Goal: Information Seeking & Learning: Learn about a topic

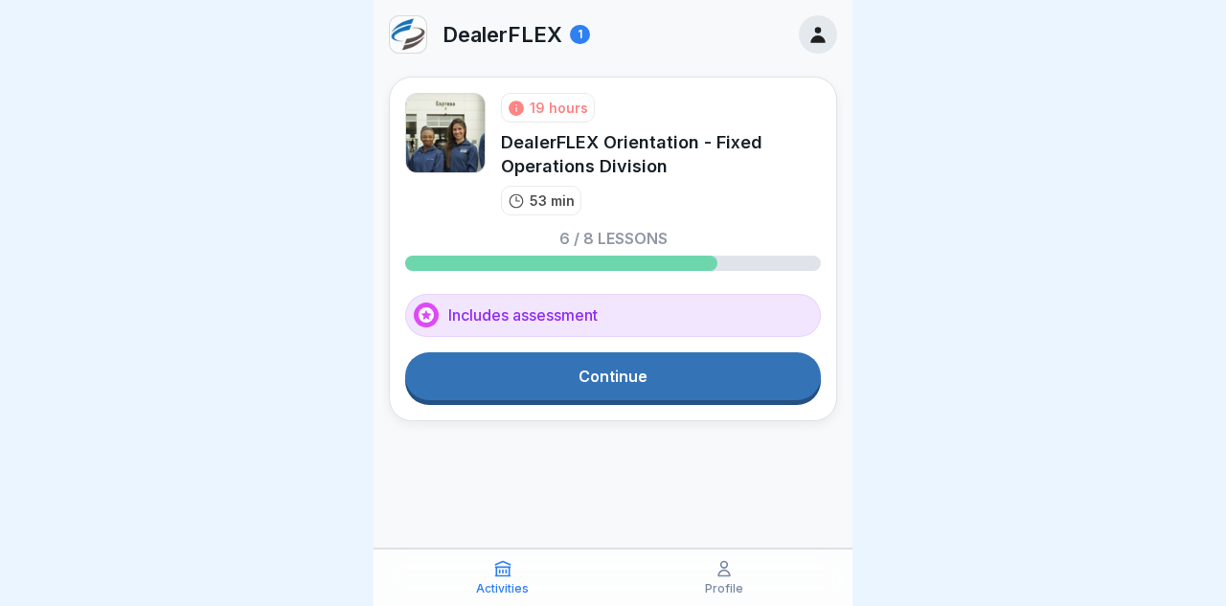
click at [612, 370] on link "Continue" at bounding box center [613, 377] width 416 height 48
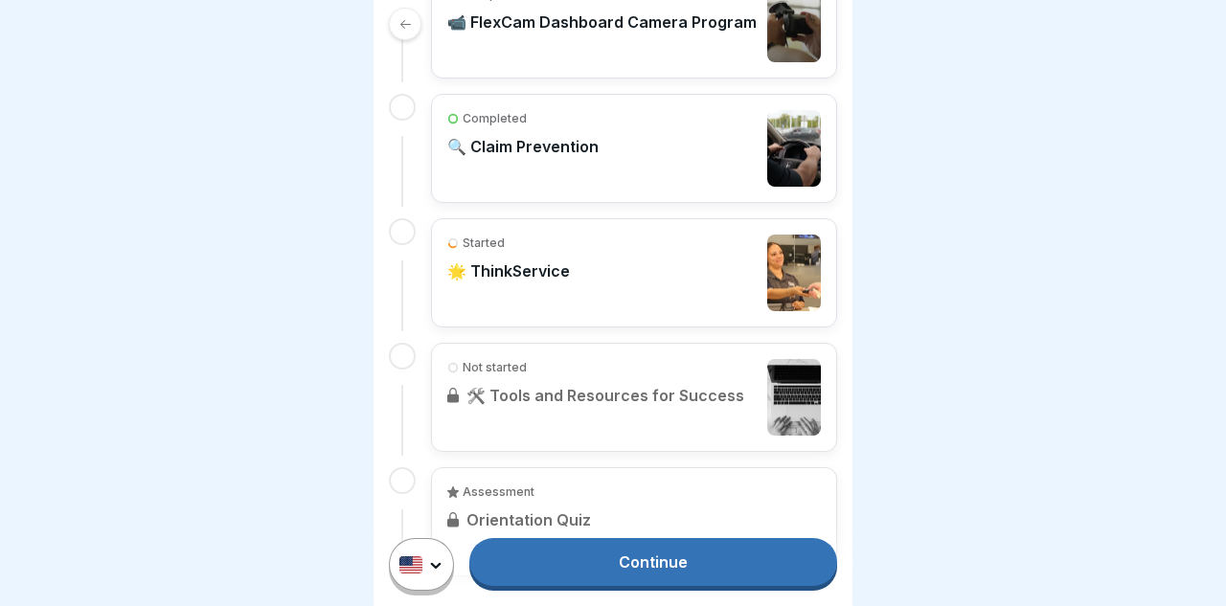
scroll to position [1212, 0]
click at [515, 271] on p "🌟 ThinkService" at bounding box center [508, 271] width 123 height 19
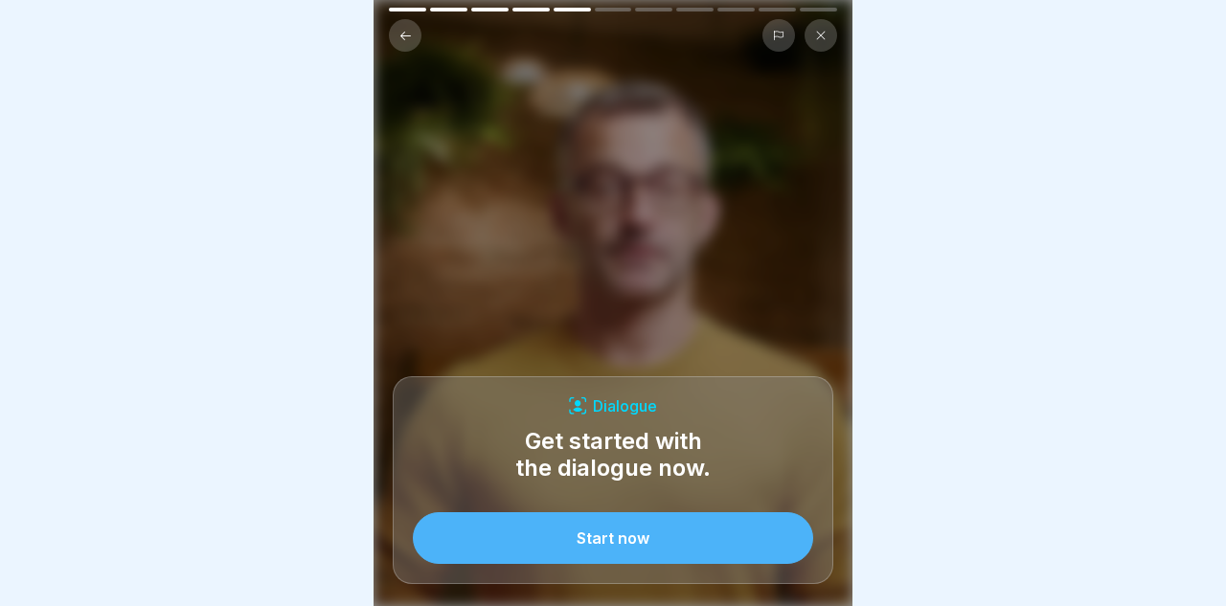
scroll to position [84, 0]
click at [613, 535] on div "Start now" at bounding box center [613, 538] width 73 height 17
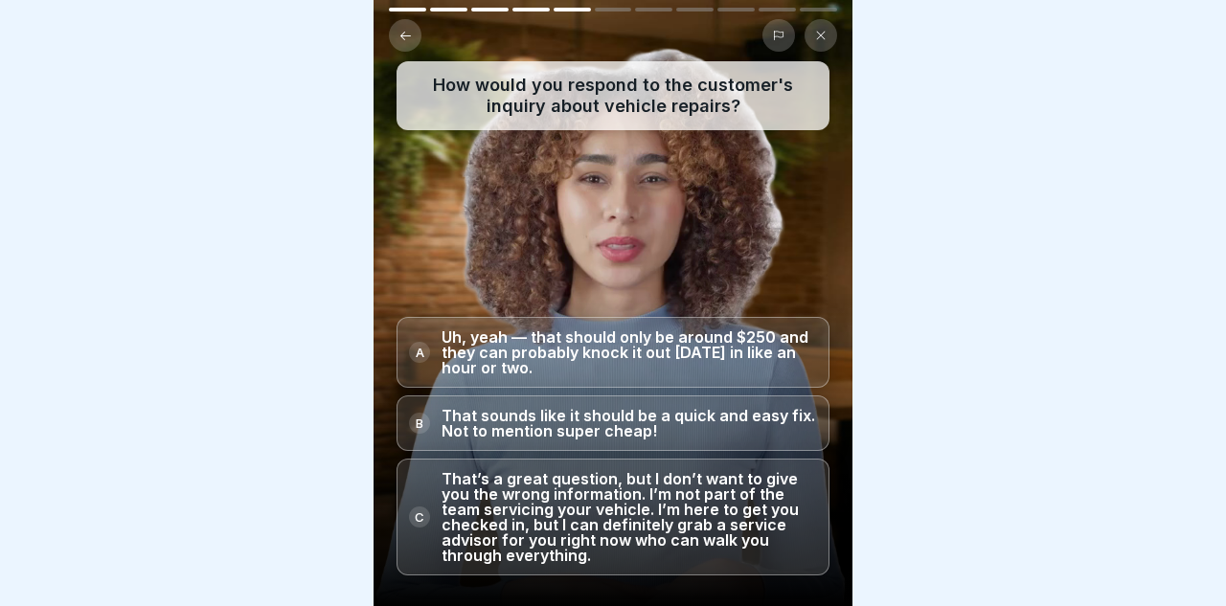
click at [422, 512] on div "C" at bounding box center [419, 517] width 21 height 21
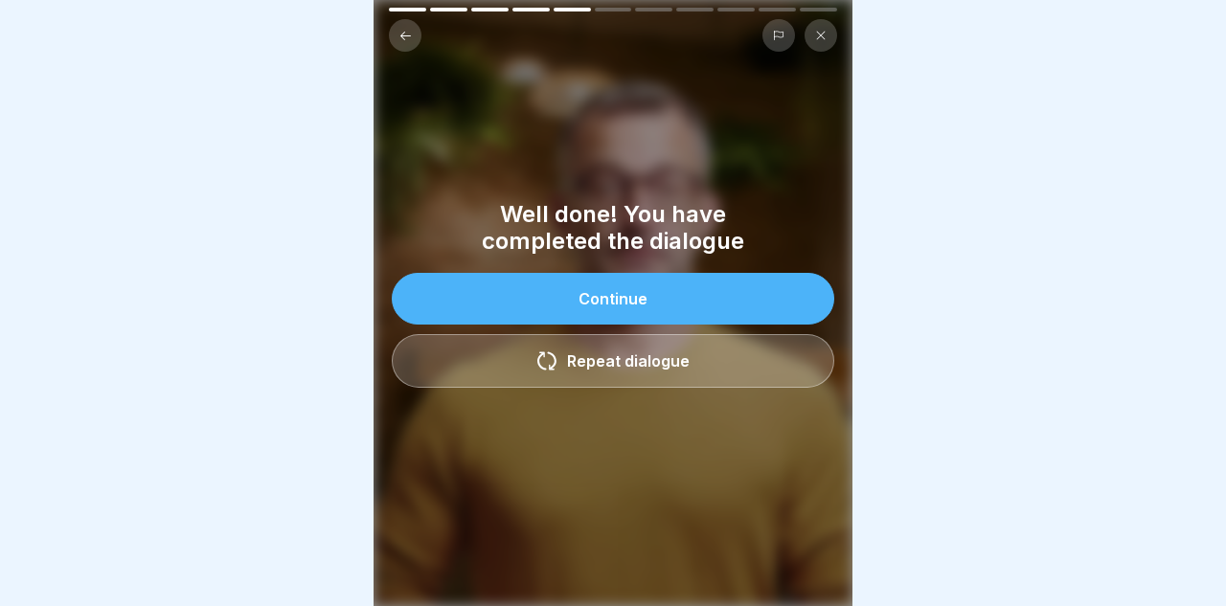
click at [590, 290] on div "Continue" at bounding box center [613, 298] width 69 height 17
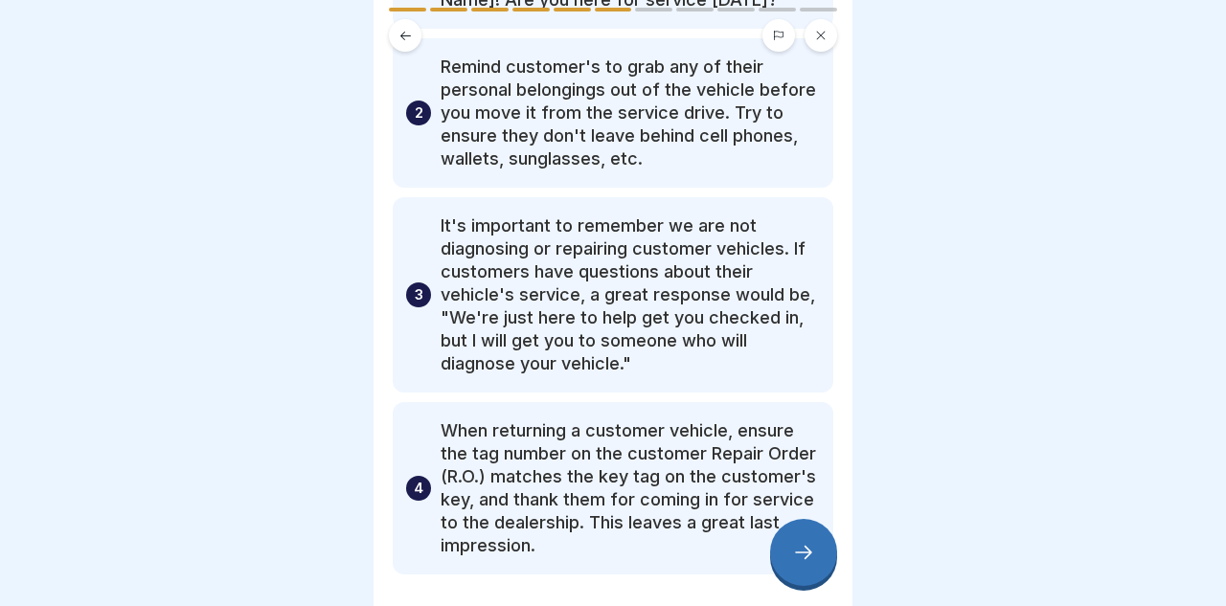
scroll to position [240, 0]
click at [816, 421] on p "When returning a customer vehicle, ensure the tag number on the customer Repair…" at bounding box center [630, 490] width 379 height 138
click at [811, 549] on icon at bounding box center [803, 552] width 23 height 23
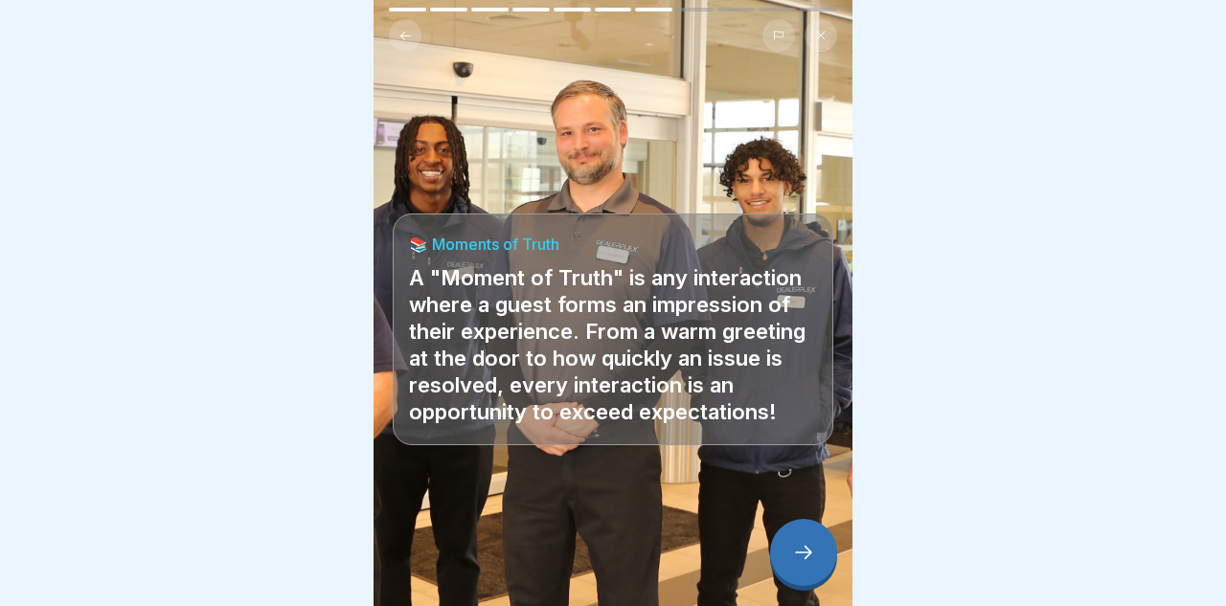
click at [811, 547] on icon at bounding box center [803, 552] width 23 height 23
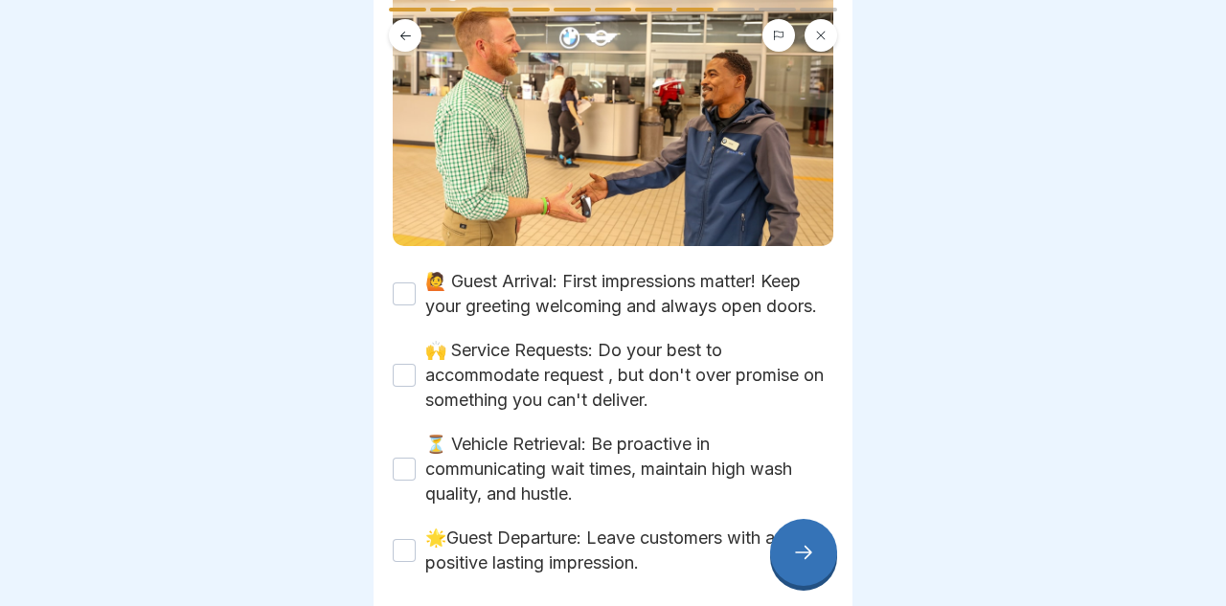
scroll to position [322, 0]
click at [406, 291] on button "🙋 Guest Arrival: First impressions matter! Keep your greeting welcoming and alw…" at bounding box center [404, 295] width 23 height 23
click at [403, 365] on button "🙌 Service Requests: Do your best to accommodate request , but don't over promis…" at bounding box center [404, 376] width 23 height 23
click at [405, 459] on button "⏳ Vehicle Retrieval: Be proactive in communicating wait times, maintain high wa…" at bounding box center [404, 470] width 23 height 23
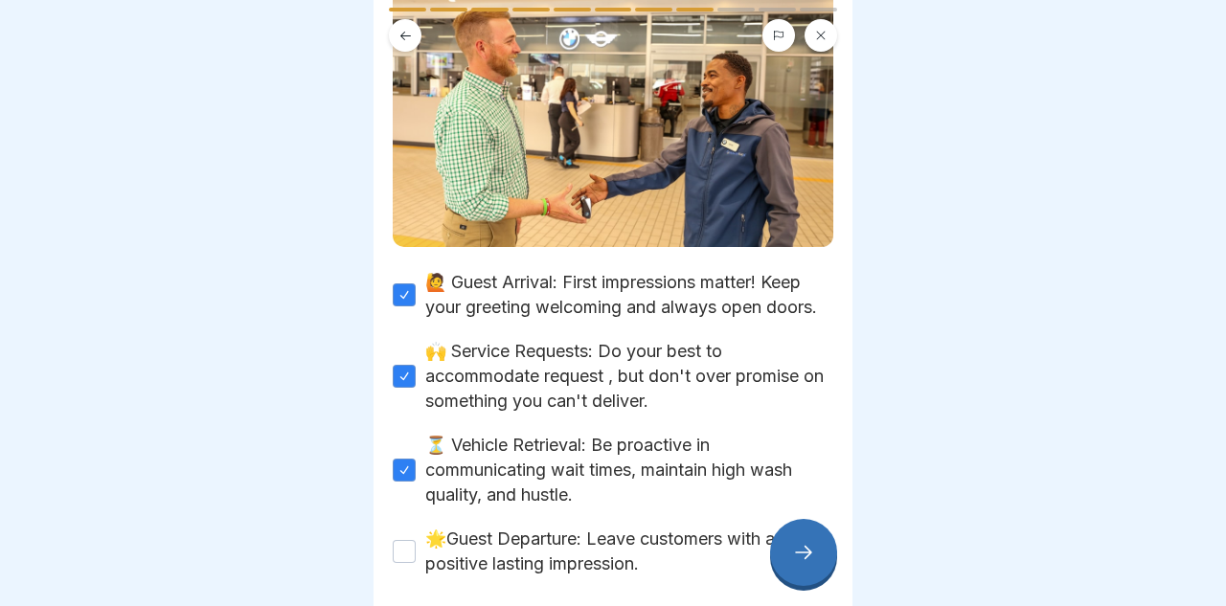
click at [406, 540] on button "🌟Guest Departure: Leave customers with a positive lasting impression." at bounding box center [404, 551] width 23 height 23
click at [802, 549] on icon at bounding box center [803, 552] width 23 height 23
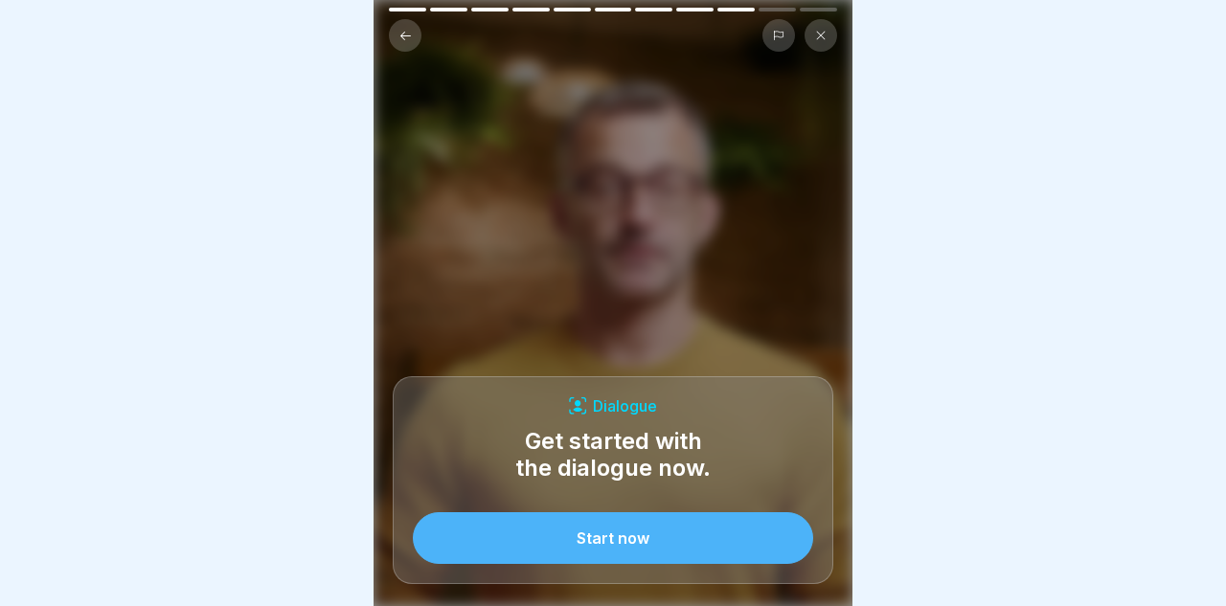
click at [628, 530] on button "Start now" at bounding box center [613, 538] width 400 height 52
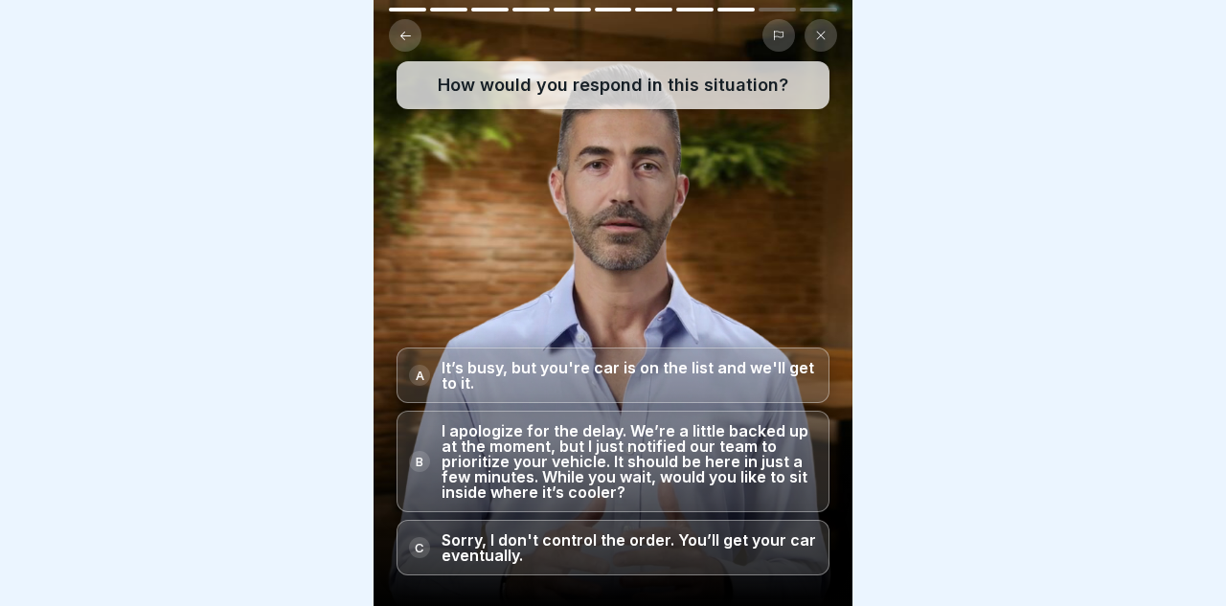
click at [421, 461] on div "B" at bounding box center [419, 461] width 21 height 21
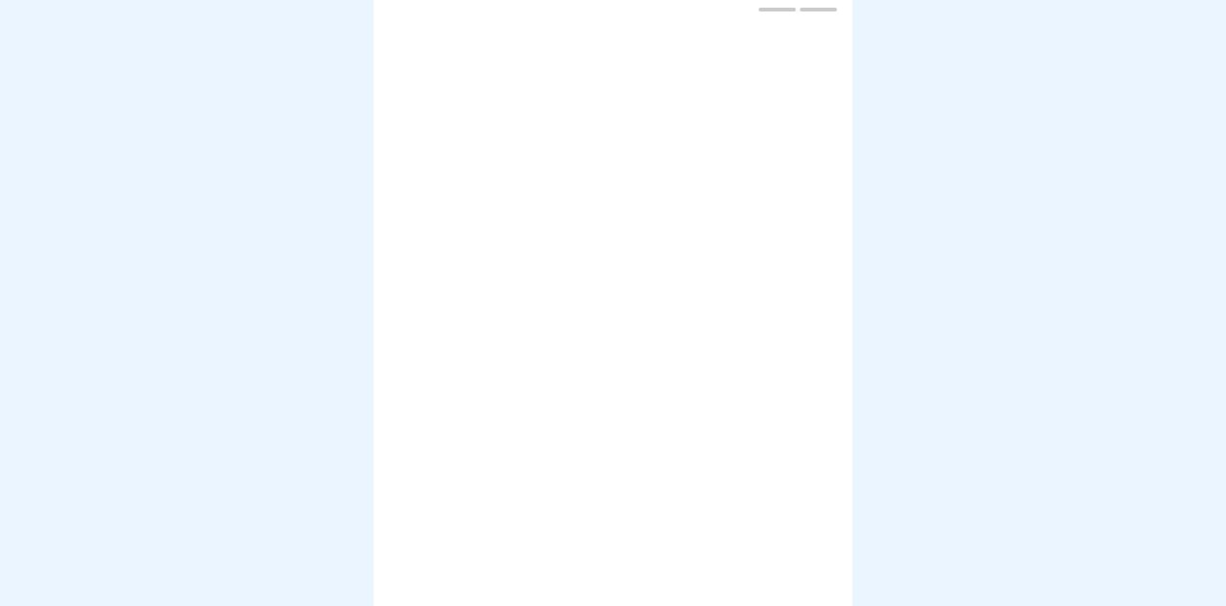
click at [904, 165] on div at bounding box center [613, 303] width 1226 height 606
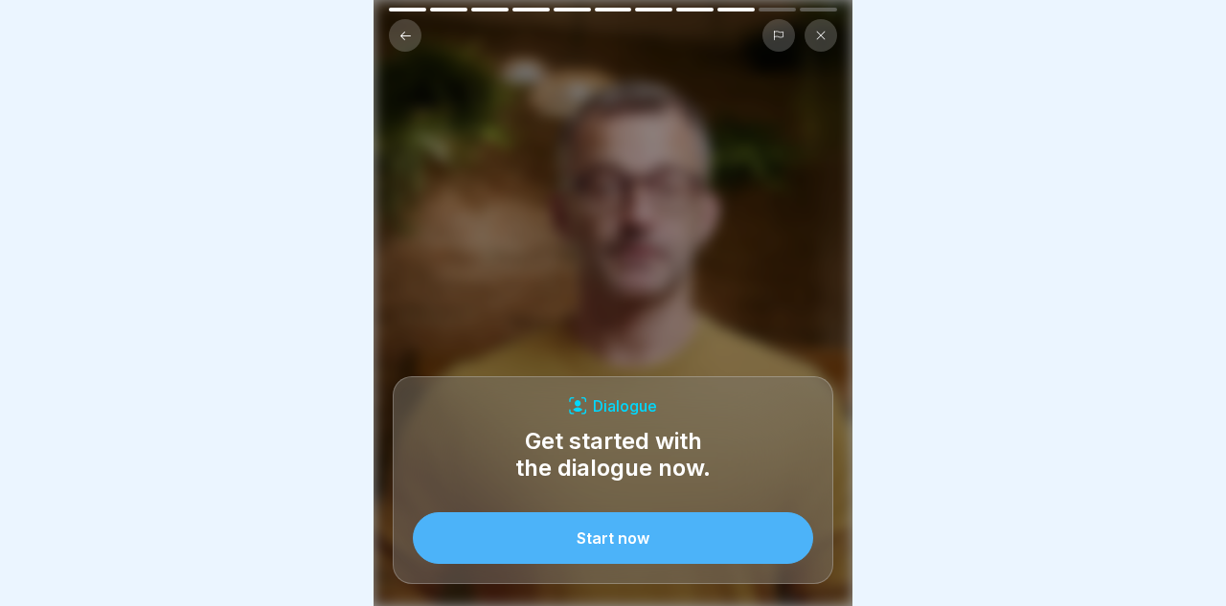
scroll to position [84, 0]
click at [609, 540] on div "Start now" at bounding box center [613, 538] width 73 height 17
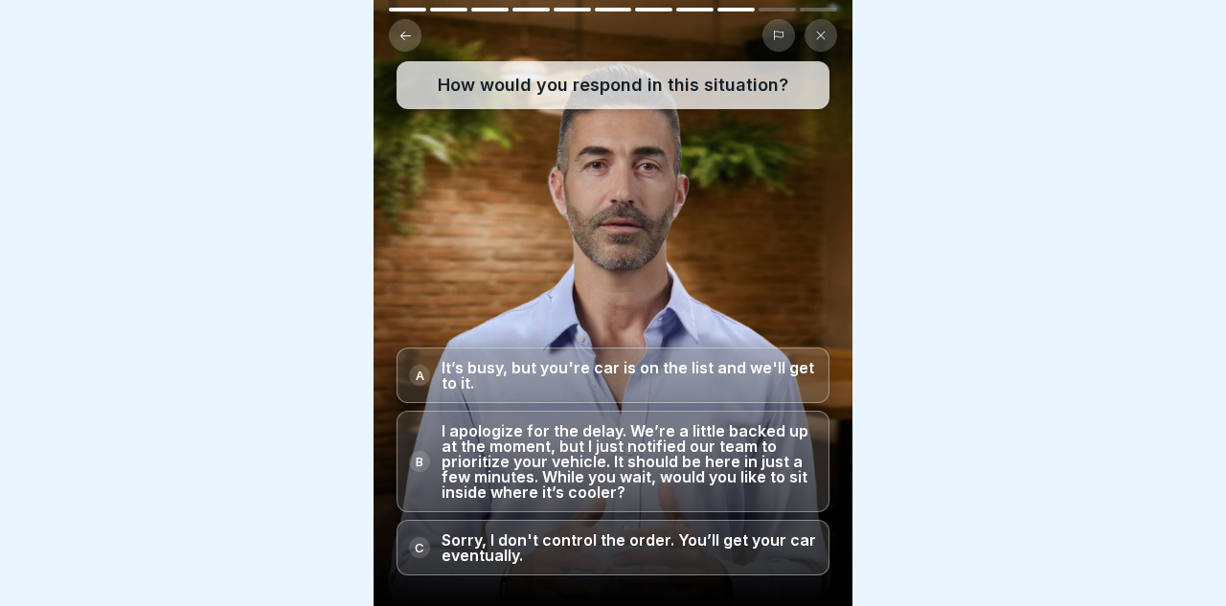
click at [421, 460] on div "B" at bounding box center [419, 461] width 21 height 21
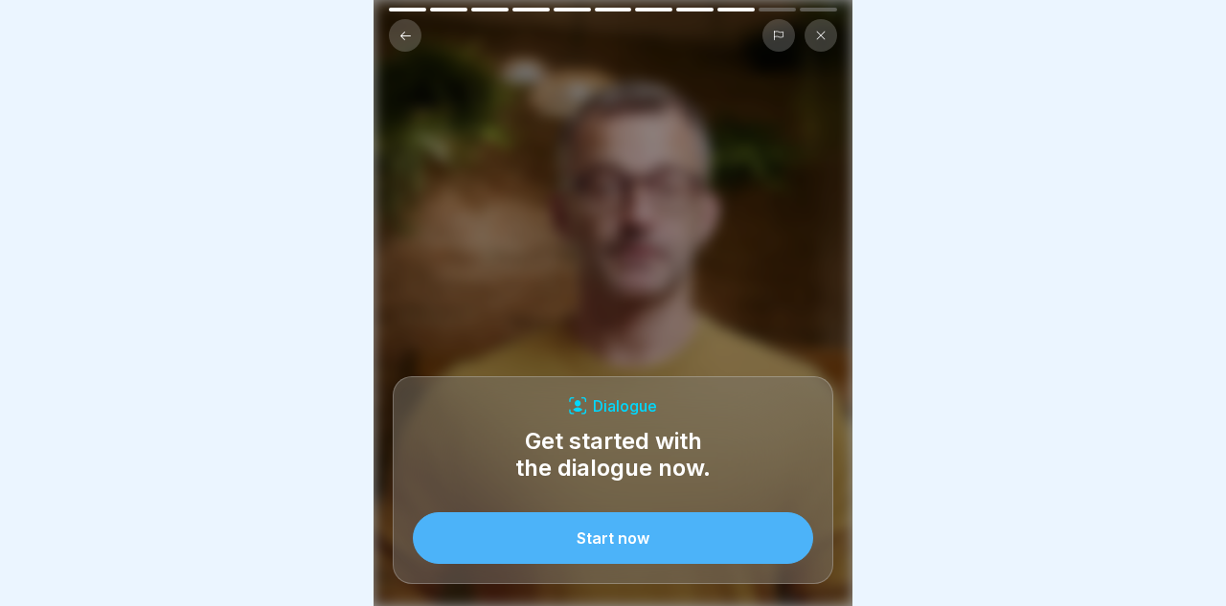
click at [822, 34] on icon at bounding box center [820, 35] width 11 height 11
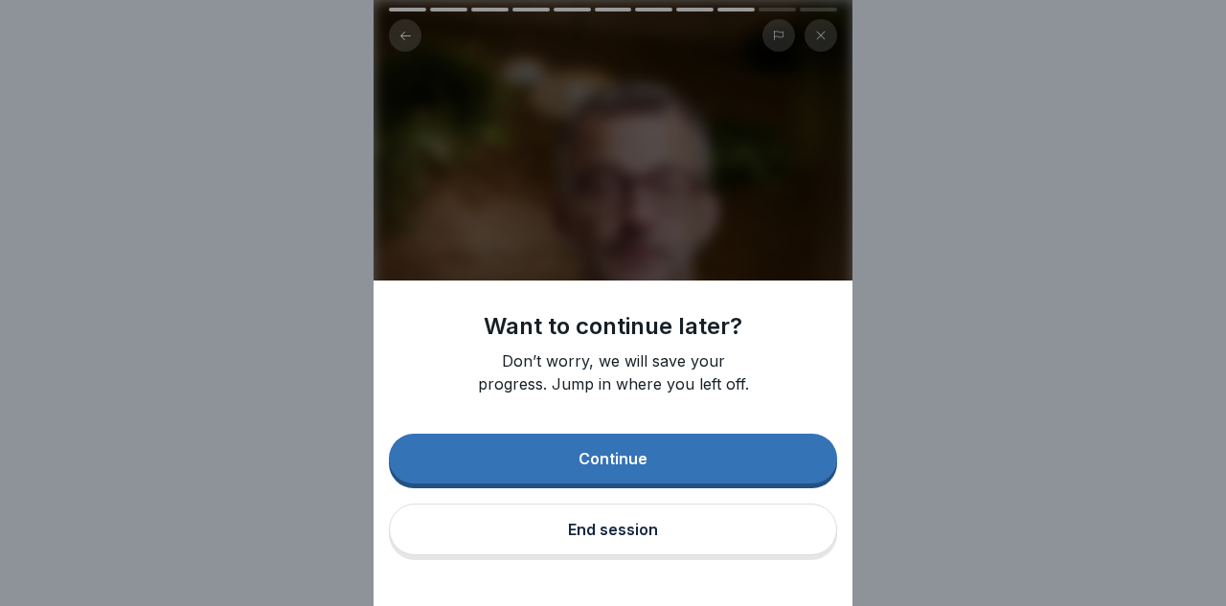
click at [606, 467] on div "Continue" at bounding box center [613, 458] width 69 height 17
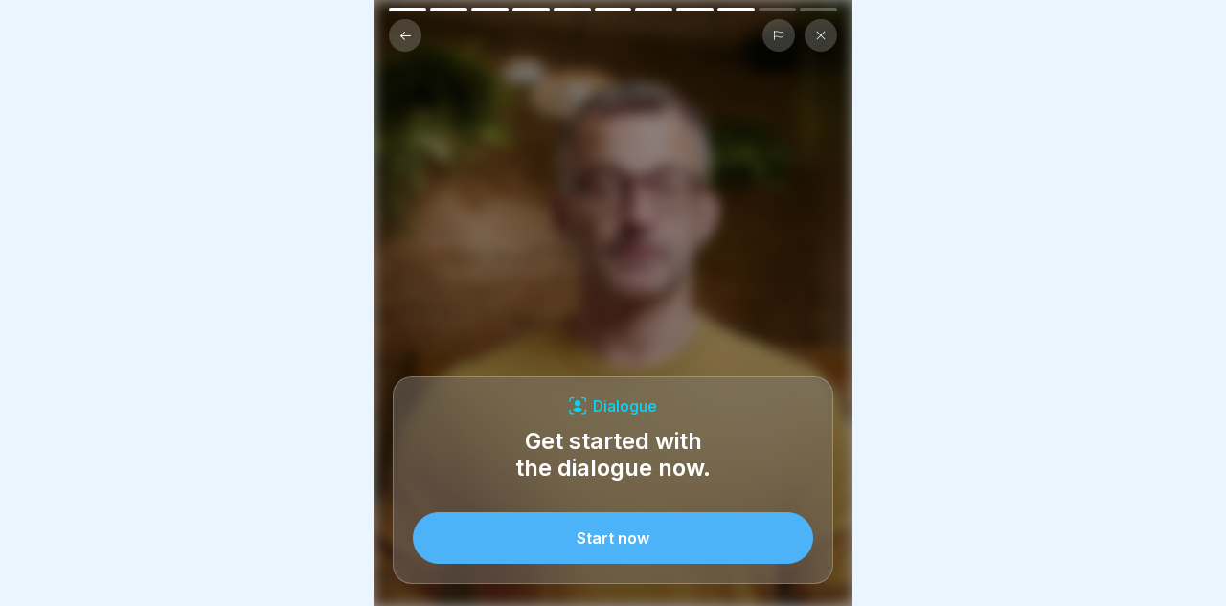
scroll to position [84, 0]
click at [626, 544] on div "Start now" at bounding box center [613, 538] width 73 height 17
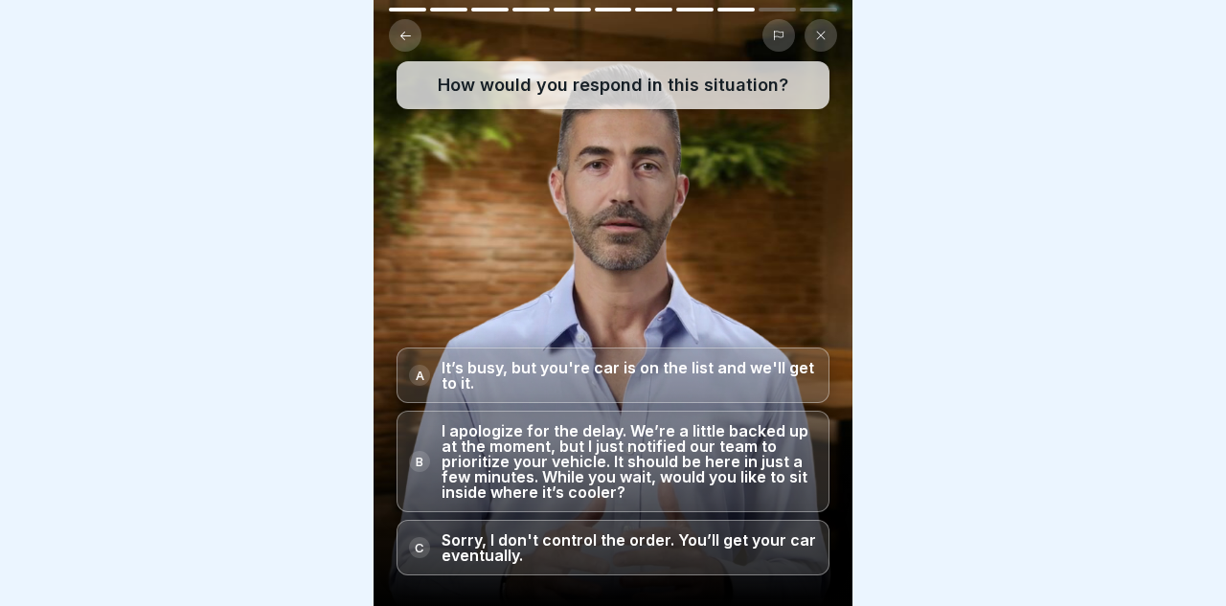
click at [418, 375] on div "A" at bounding box center [419, 375] width 21 height 21
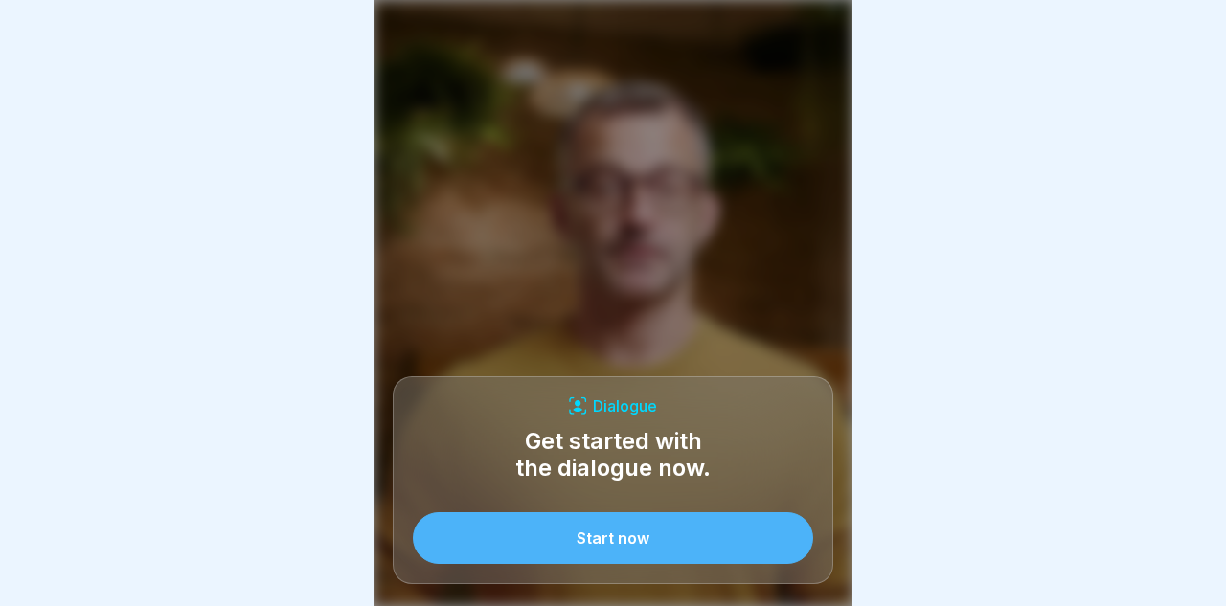
scroll to position [84, 0]
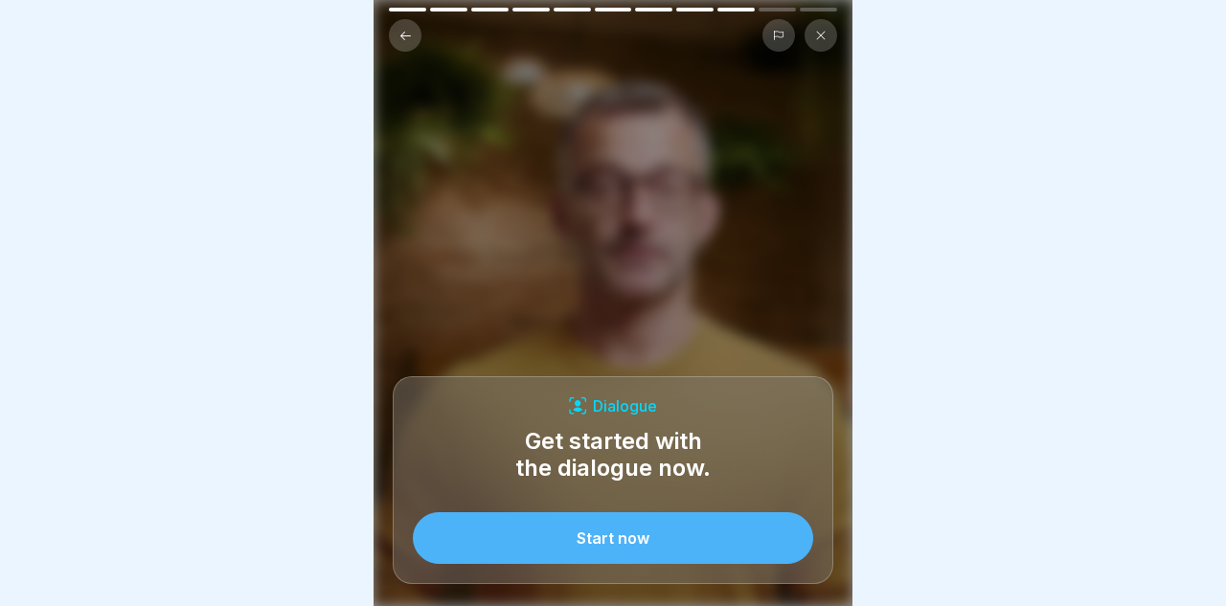
click at [615, 528] on button "Start now" at bounding box center [613, 538] width 400 height 52
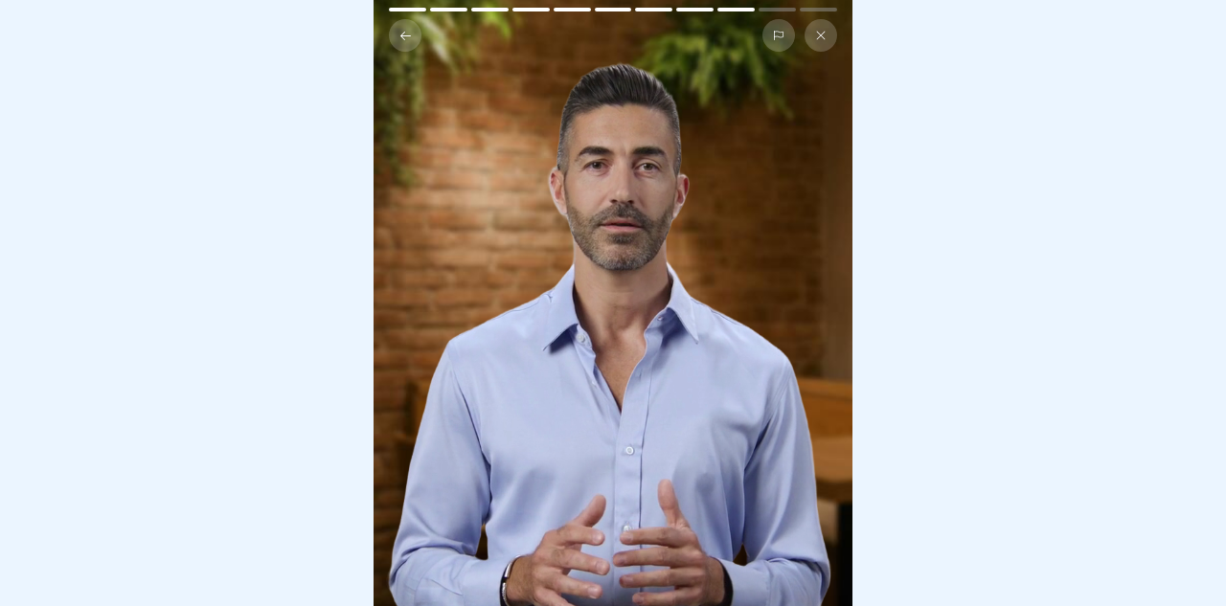
click at [725, 302] on video at bounding box center [613, 303] width 479 height 606
click at [721, 302] on video at bounding box center [613, 303] width 479 height 606
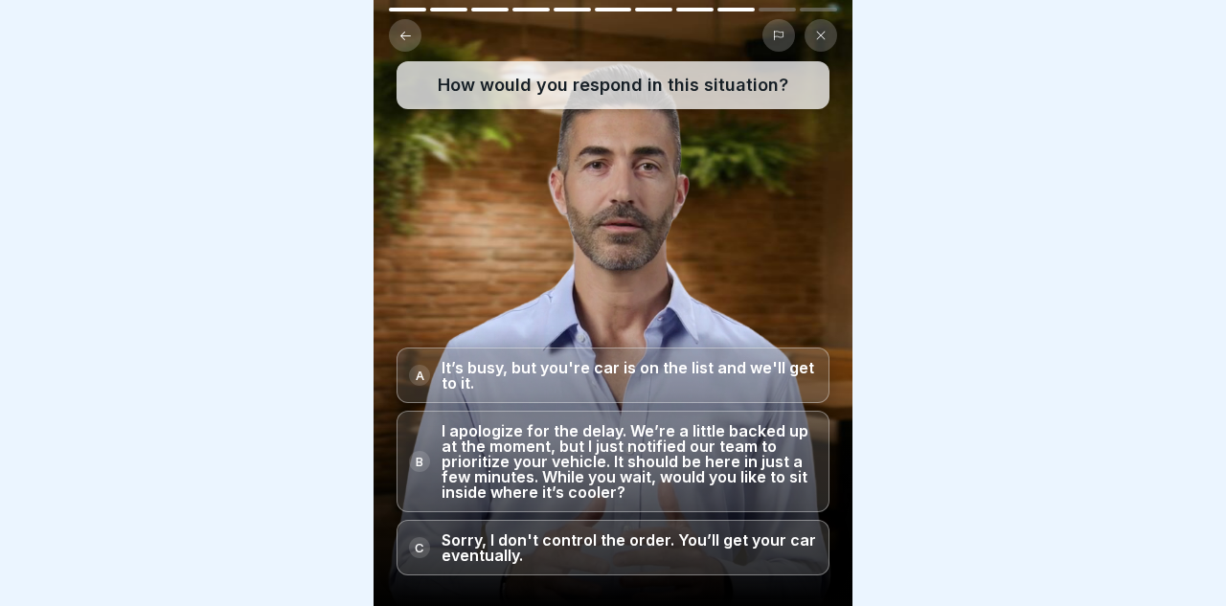
click at [420, 458] on div "B" at bounding box center [419, 461] width 21 height 21
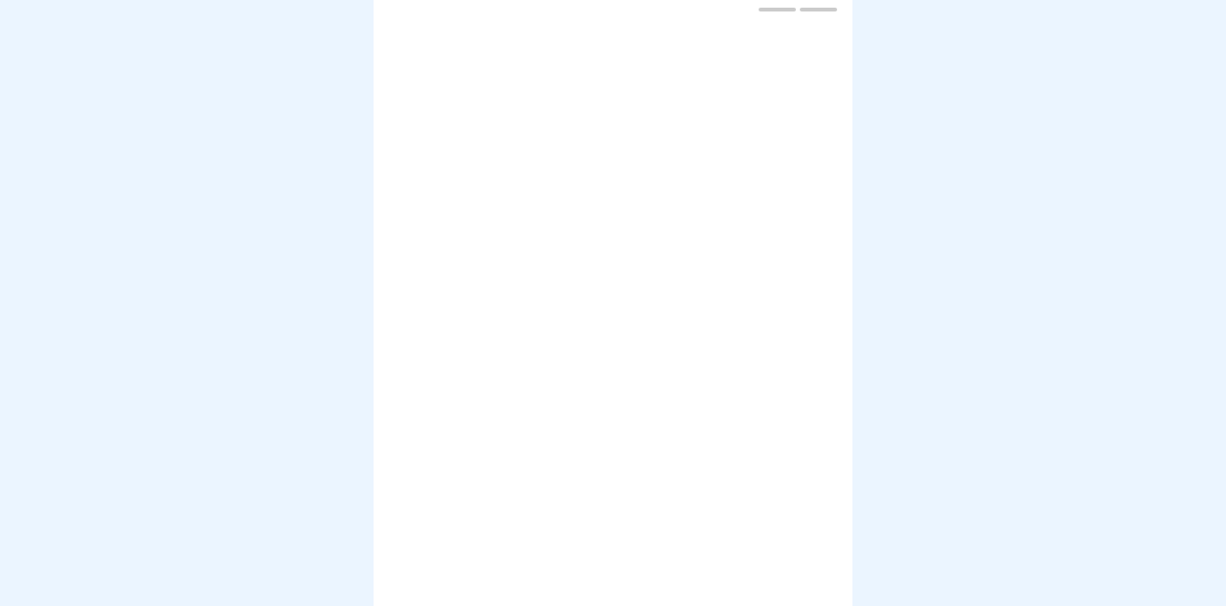
scroll to position [0, 0]
drag, startPoint x: 778, startPoint y: 10, endPoint x: 751, endPoint y: 10, distance: 26.8
click at [778, 10] on div at bounding box center [777, 10] width 37 height 4
click at [780, 30] on icon at bounding box center [778, 35] width 11 height 11
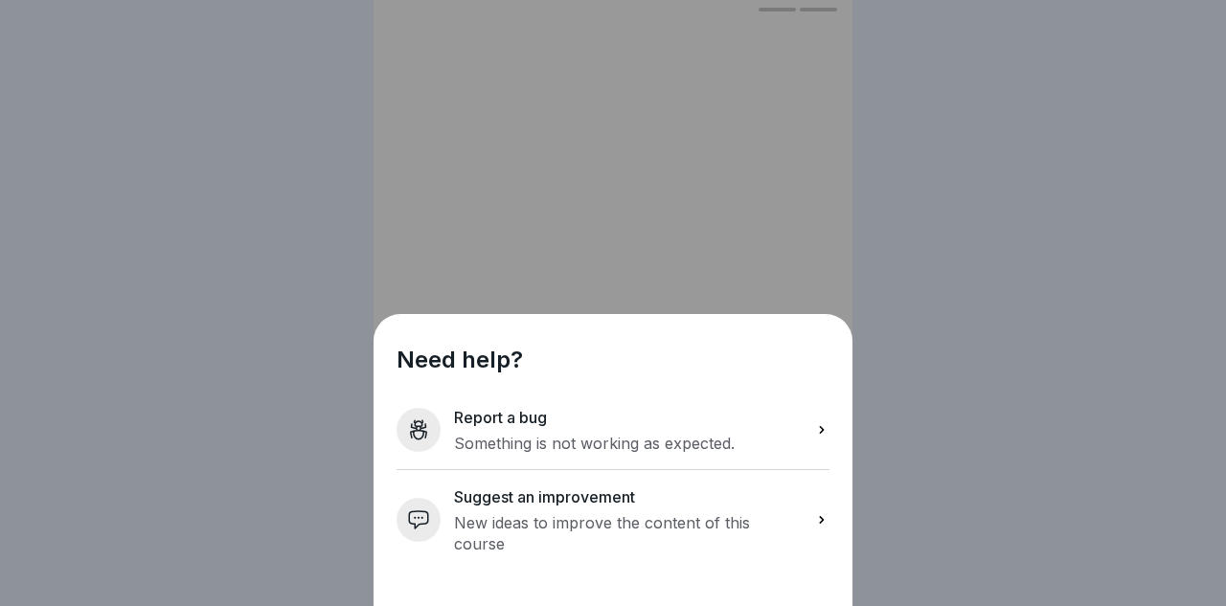
scroll to position [84, 0]
click at [820, 438] on icon at bounding box center [821, 429] width 15 height 15
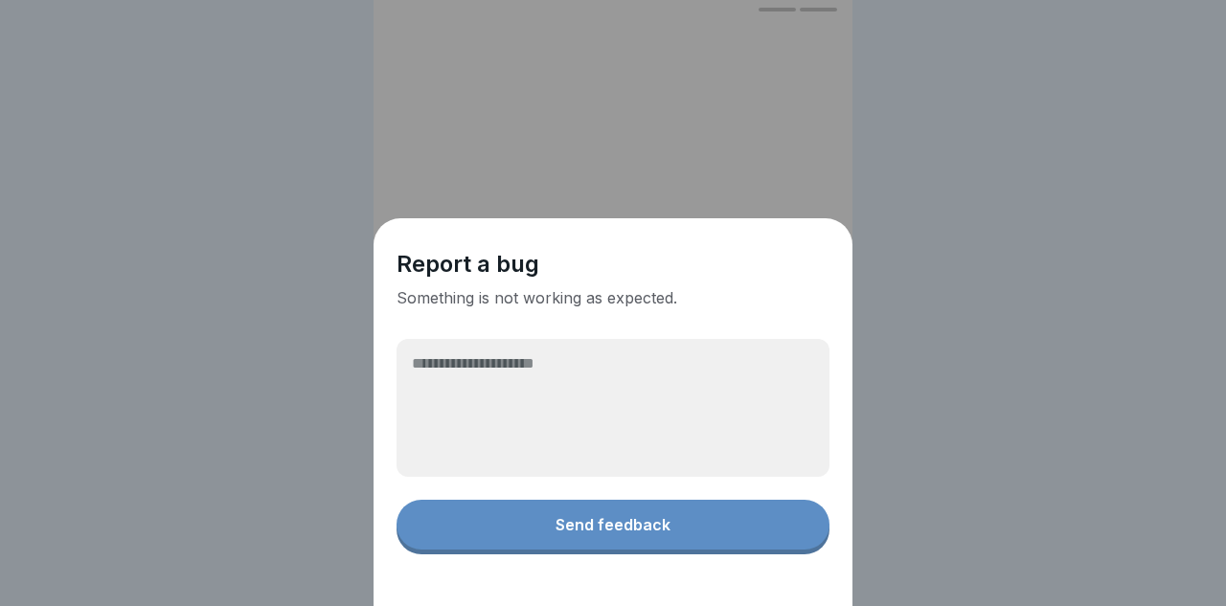
click at [425, 451] on textarea at bounding box center [613, 408] width 433 height 138
click at [417, 469] on textarea at bounding box center [613, 408] width 433 height 138
click at [417, 466] on textarea at bounding box center [613, 408] width 433 height 138
click at [754, 555] on div "Report a bug Something is not working as expected. Send feedback" at bounding box center [613, 402] width 433 height 306
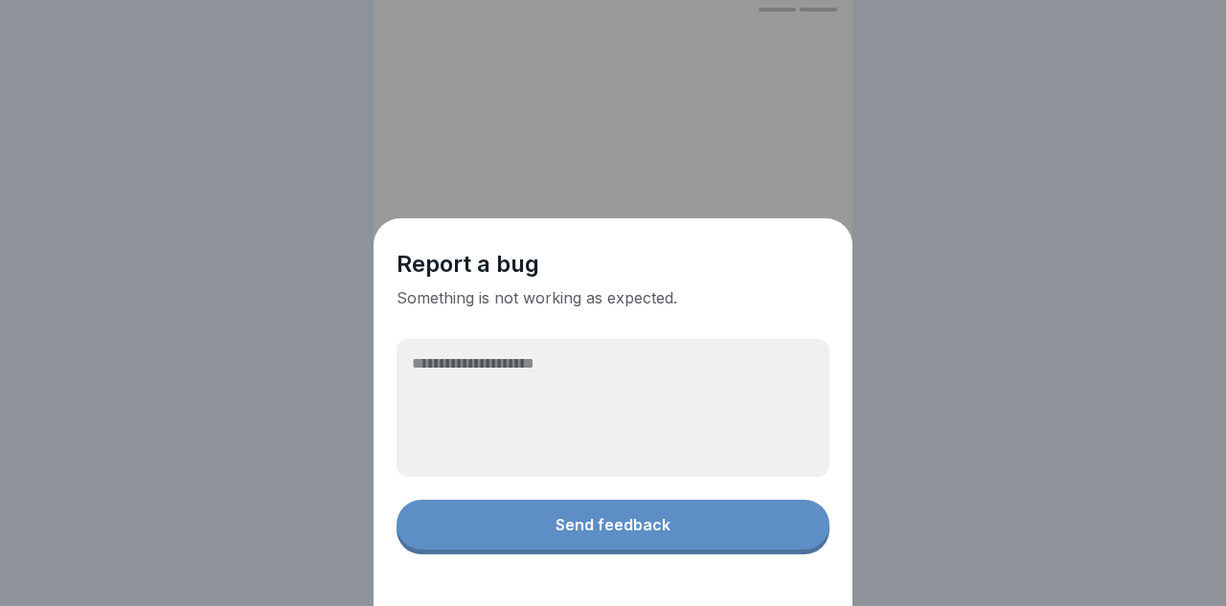
click at [754, 555] on div "Report a bug Something is not working as expected. Send feedback" at bounding box center [613, 402] width 433 height 306
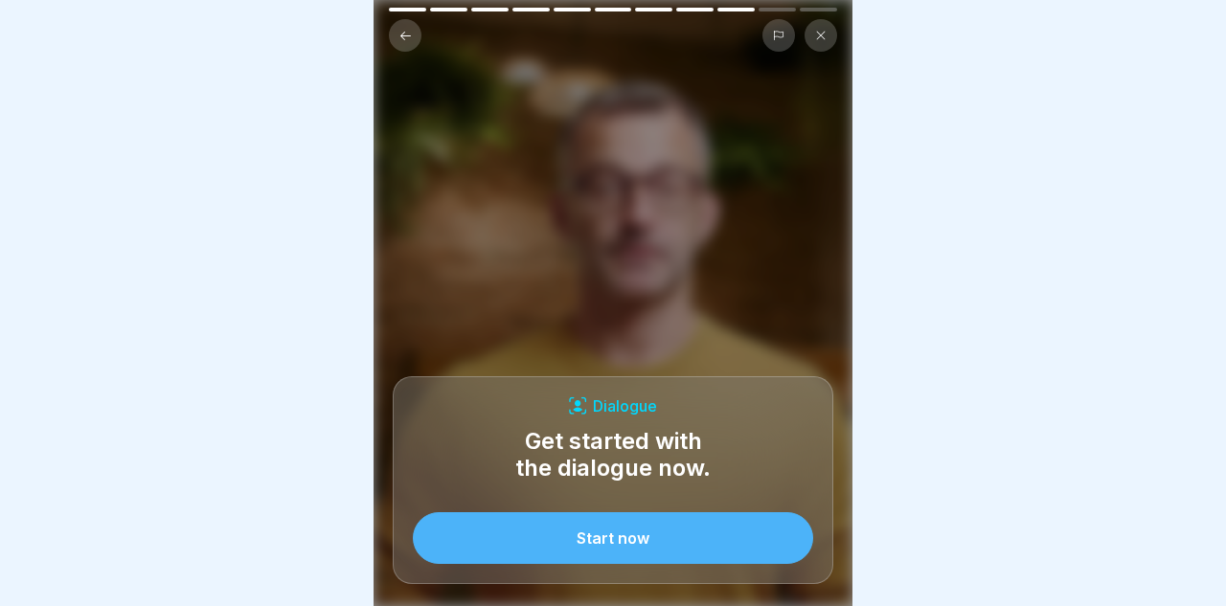
scroll to position [84, 0]
click at [615, 537] on div "Start now" at bounding box center [613, 538] width 73 height 17
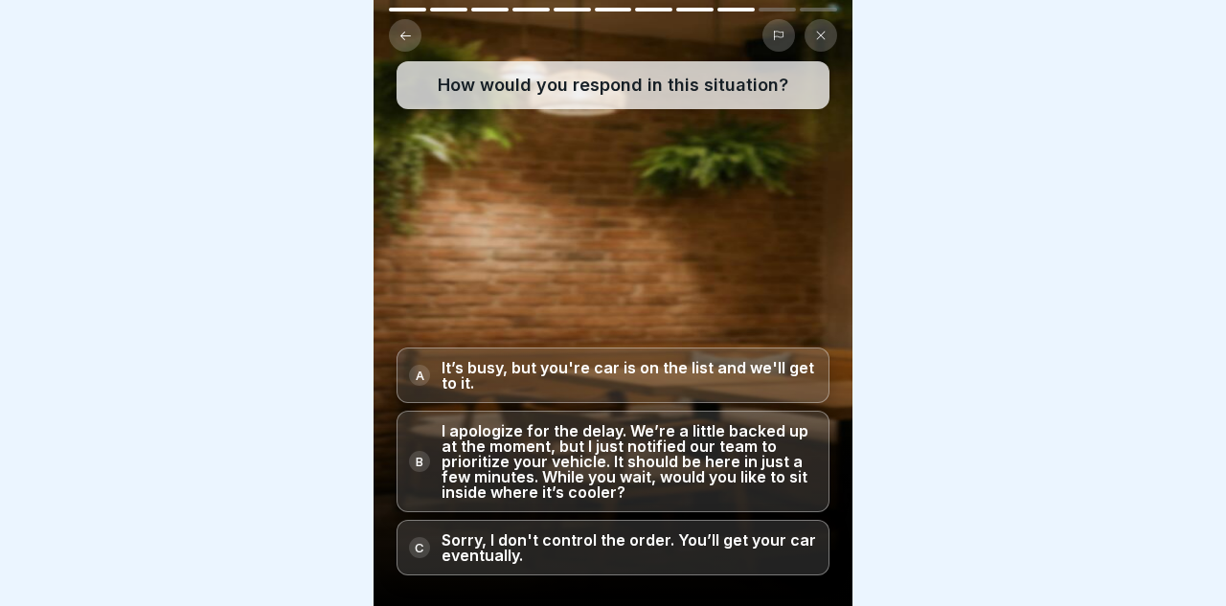
scroll to position [0, 0]
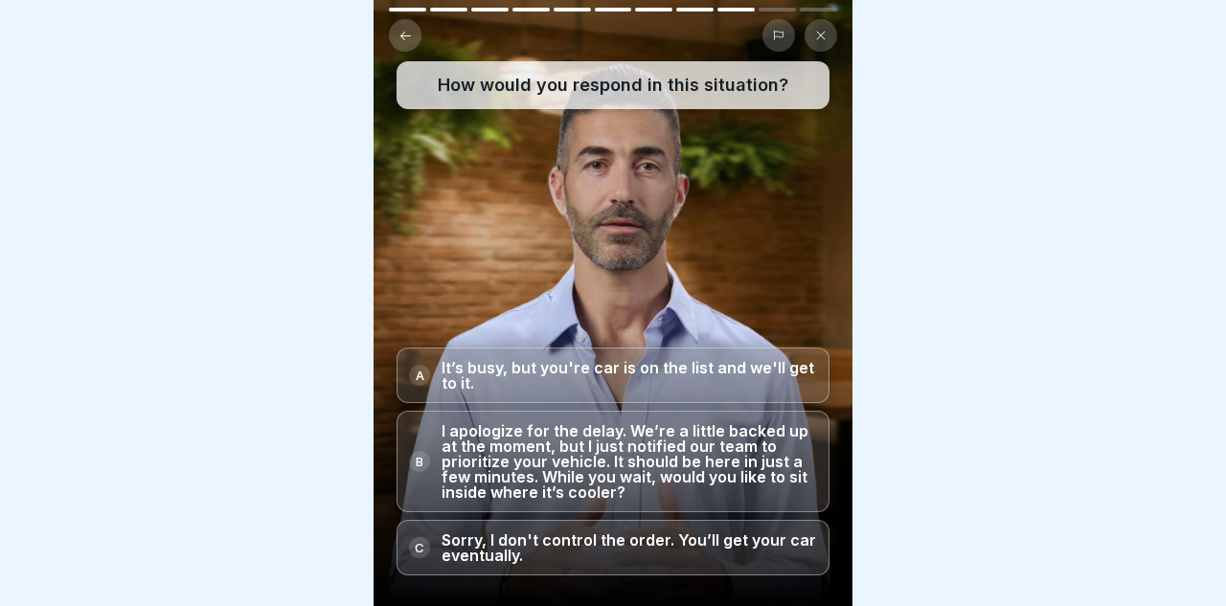
click at [778, 33] on icon at bounding box center [778, 35] width 11 height 11
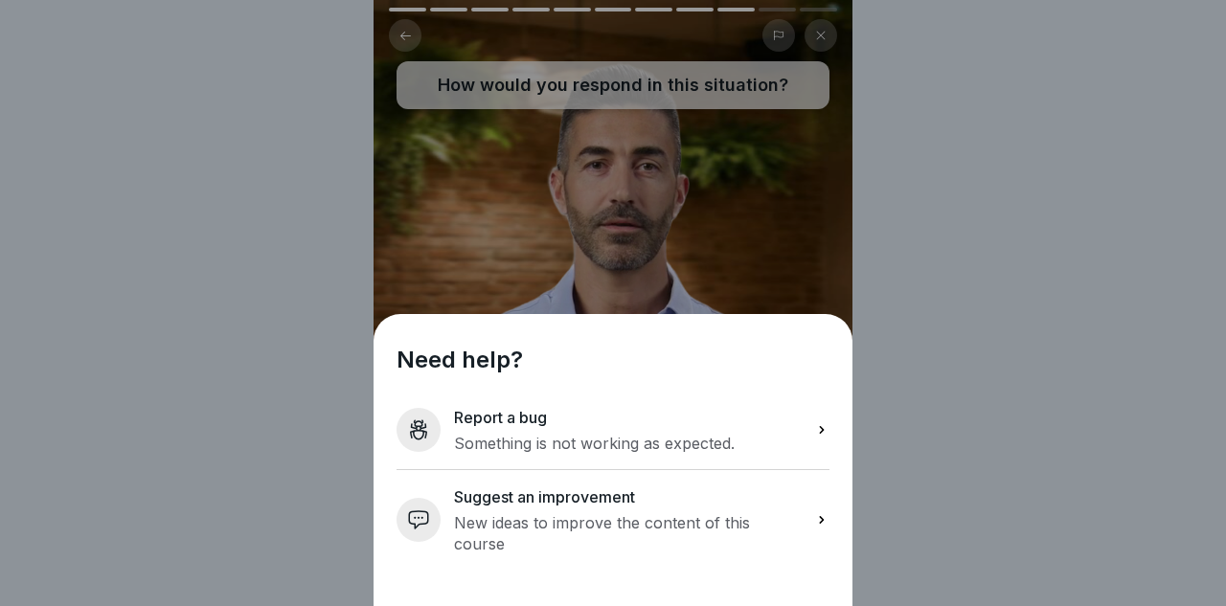
scroll to position [84, 0]
click at [819, 438] on icon at bounding box center [821, 429] width 15 height 15
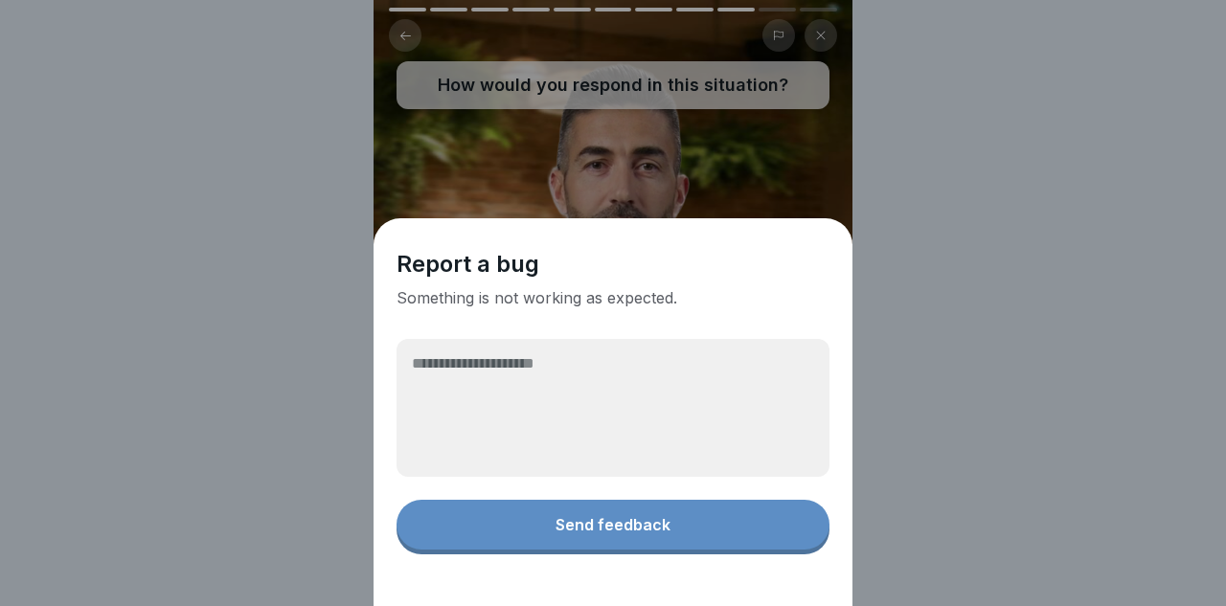
click at [565, 472] on textarea at bounding box center [613, 408] width 433 height 138
click at [564, 472] on textarea at bounding box center [613, 408] width 433 height 138
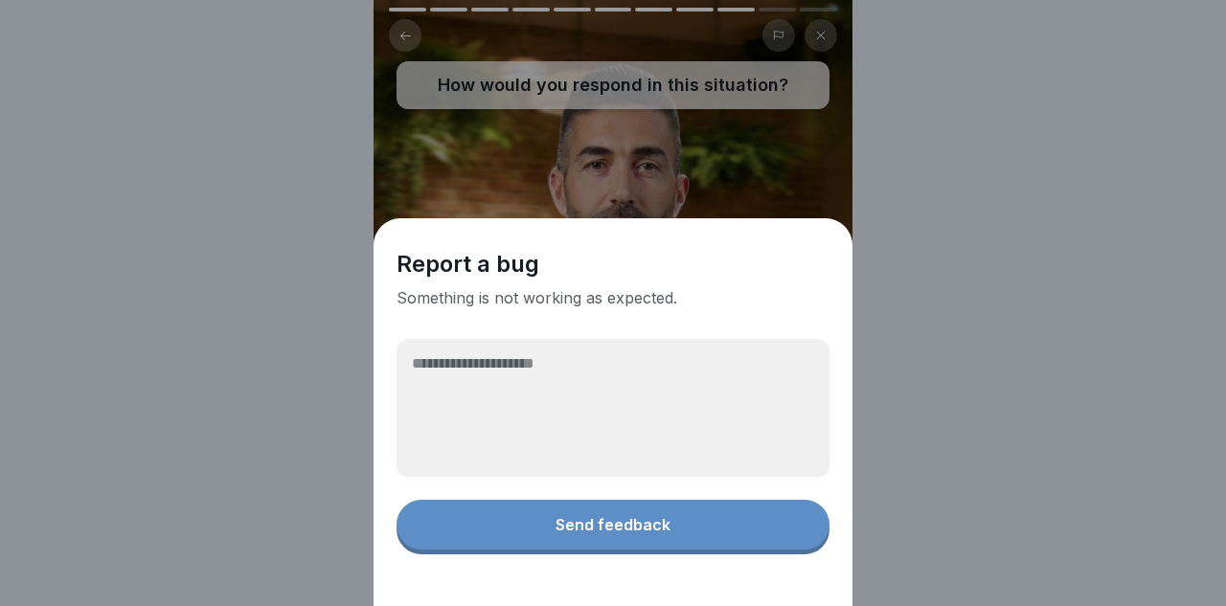
click at [564, 468] on textarea at bounding box center [613, 408] width 433 height 138
